Goal: Navigation & Orientation: Find specific page/section

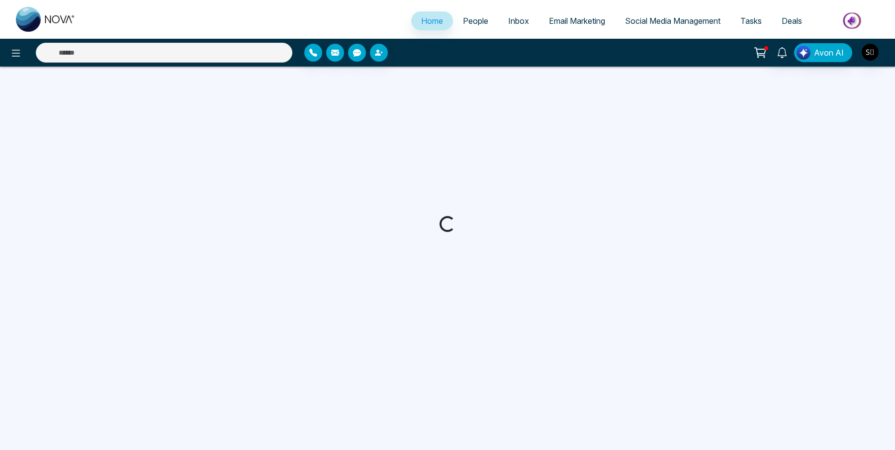
select select "*"
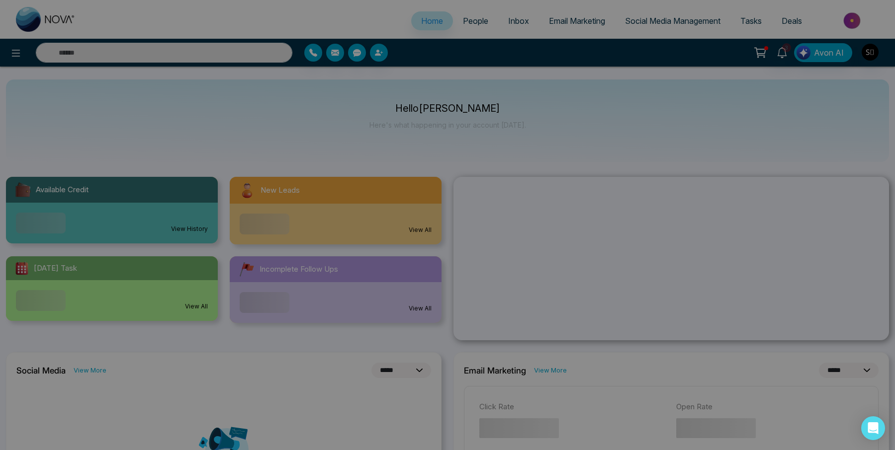
click at [793, 46] on div "Announcement Don't show again" at bounding box center [447, 225] width 895 height 450
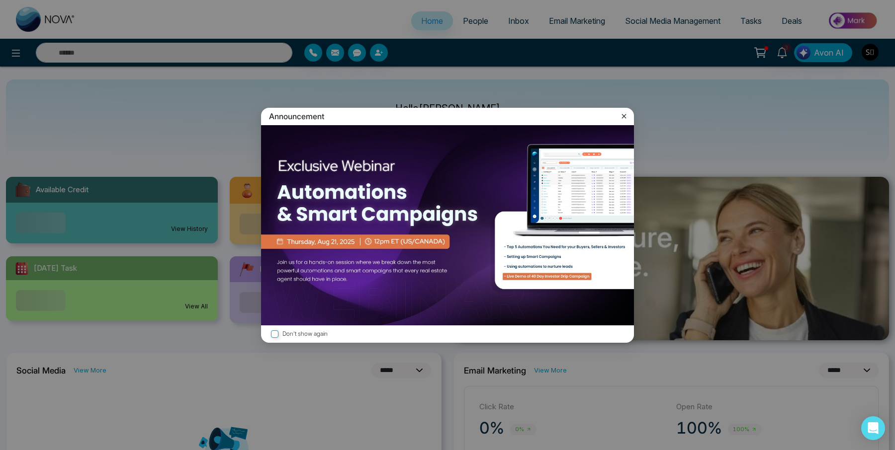
click at [619, 112] on icon at bounding box center [624, 116] width 10 height 10
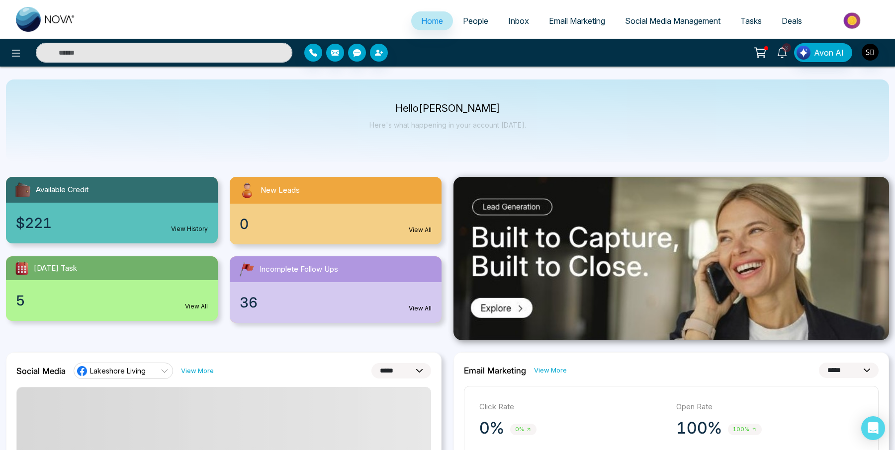
click at [789, 49] on span "3" at bounding box center [786, 47] width 9 height 9
